Goal: Navigation & Orientation: Find specific page/section

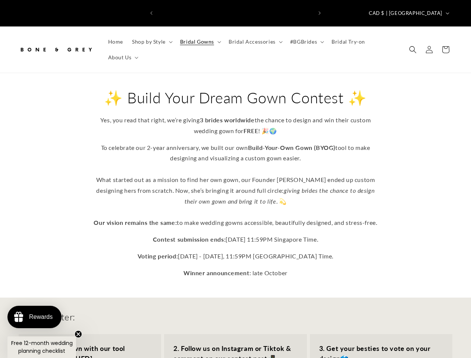
scroll to position [0, 310]
click at [152, 11] on icon "Previous announcement" at bounding box center [151, 13] width 2 height 4
click at [320, 11] on icon "Next announcement" at bounding box center [320, 13] width 2 height 4
click at [427, 10] on span "CAD $ | [GEOGRAPHIC_DATA]" at bounding box center [406, 13] width 74 height 7
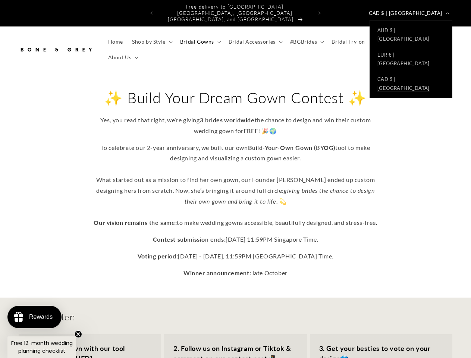
click at [151, 38] on span "Shop by Style" at bounding box center [149, 41] width 34 height 7
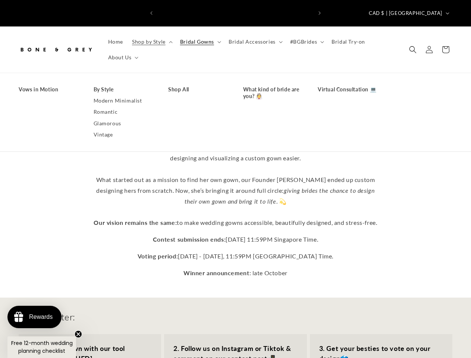
click at [199, 38] on span "Bridal Gowns" at bounding box center [197, 41] width 34 height 7
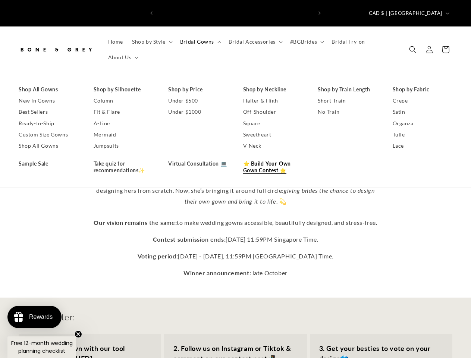
click at [253, 38] on span "Bridal Accessories" at bounding box center [252, 41] width 47 height 7
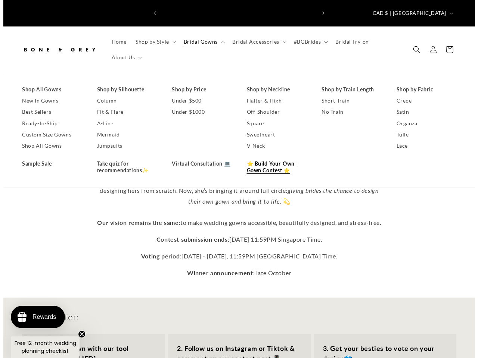
scroll to position [0, 0]
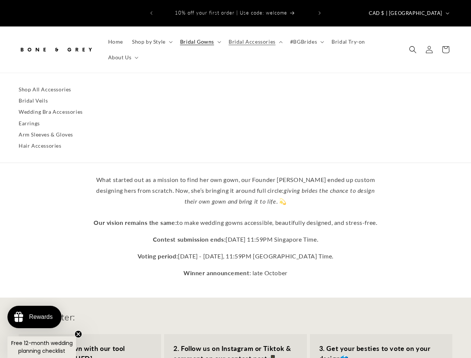
click at [304, 38] on span "#BGBrides" at bounding box center [303, 41] width 27 height 7
click at [122, 54] on span "About Us" at bounding box center [120, 57] width 24 height 7
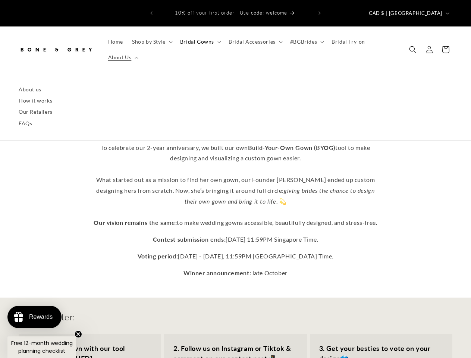
click at [413, 46] on icon "Search" at bounding box center [413, 49] width 7 height 7
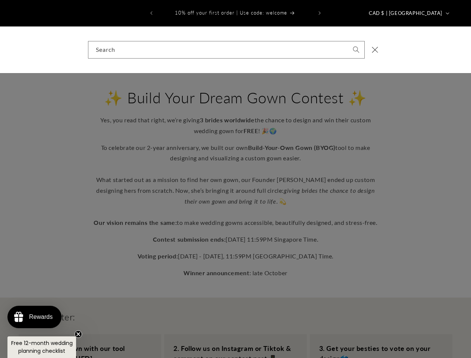
click at [414, 46] on div "Search" at bounding box center [235, 50] width 471 height 47
